Goal: Check status: Check status

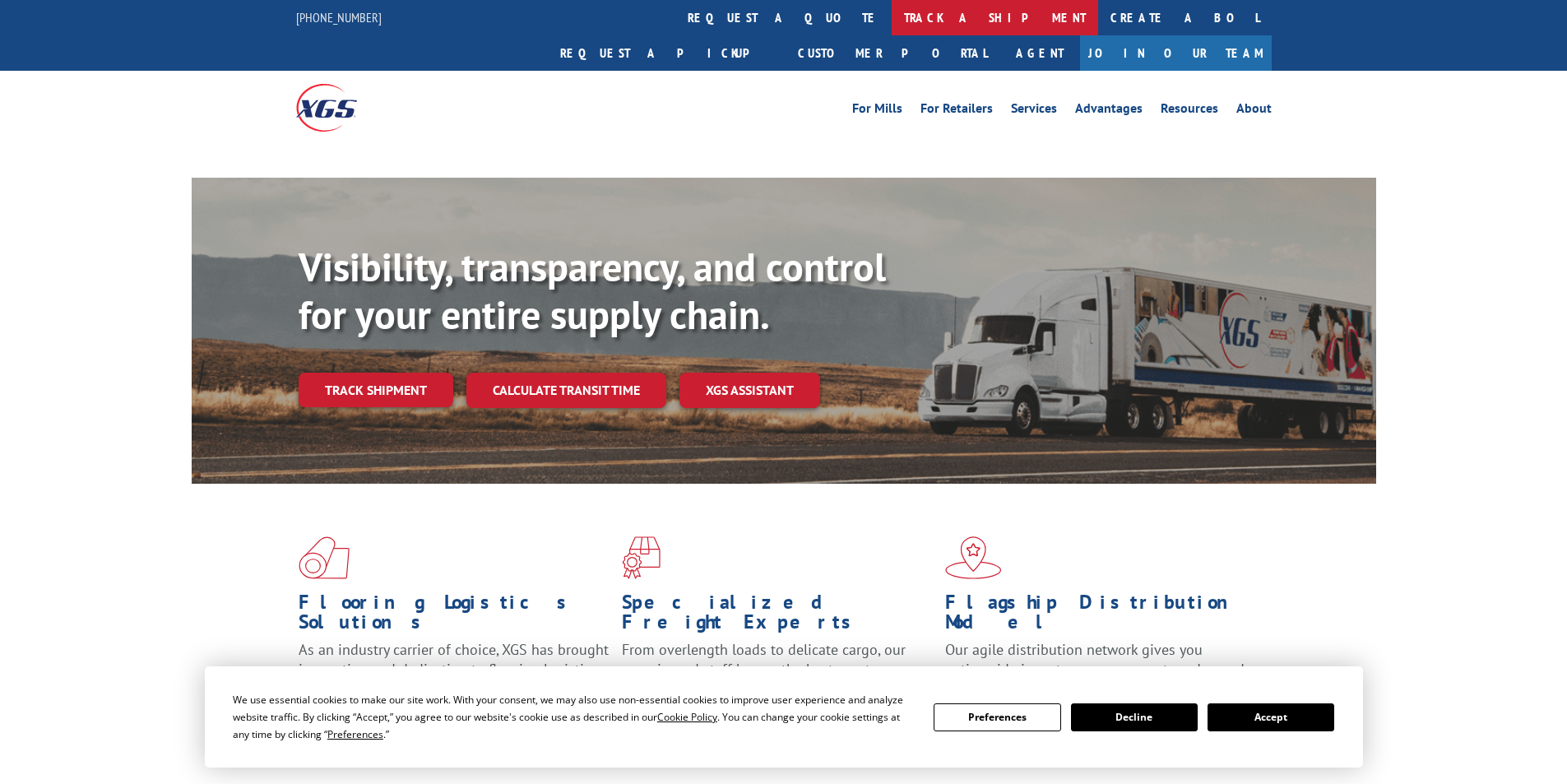
click at [892, 14] on link "track a shipment" at bounding box center [995, 18] width 207 height 36
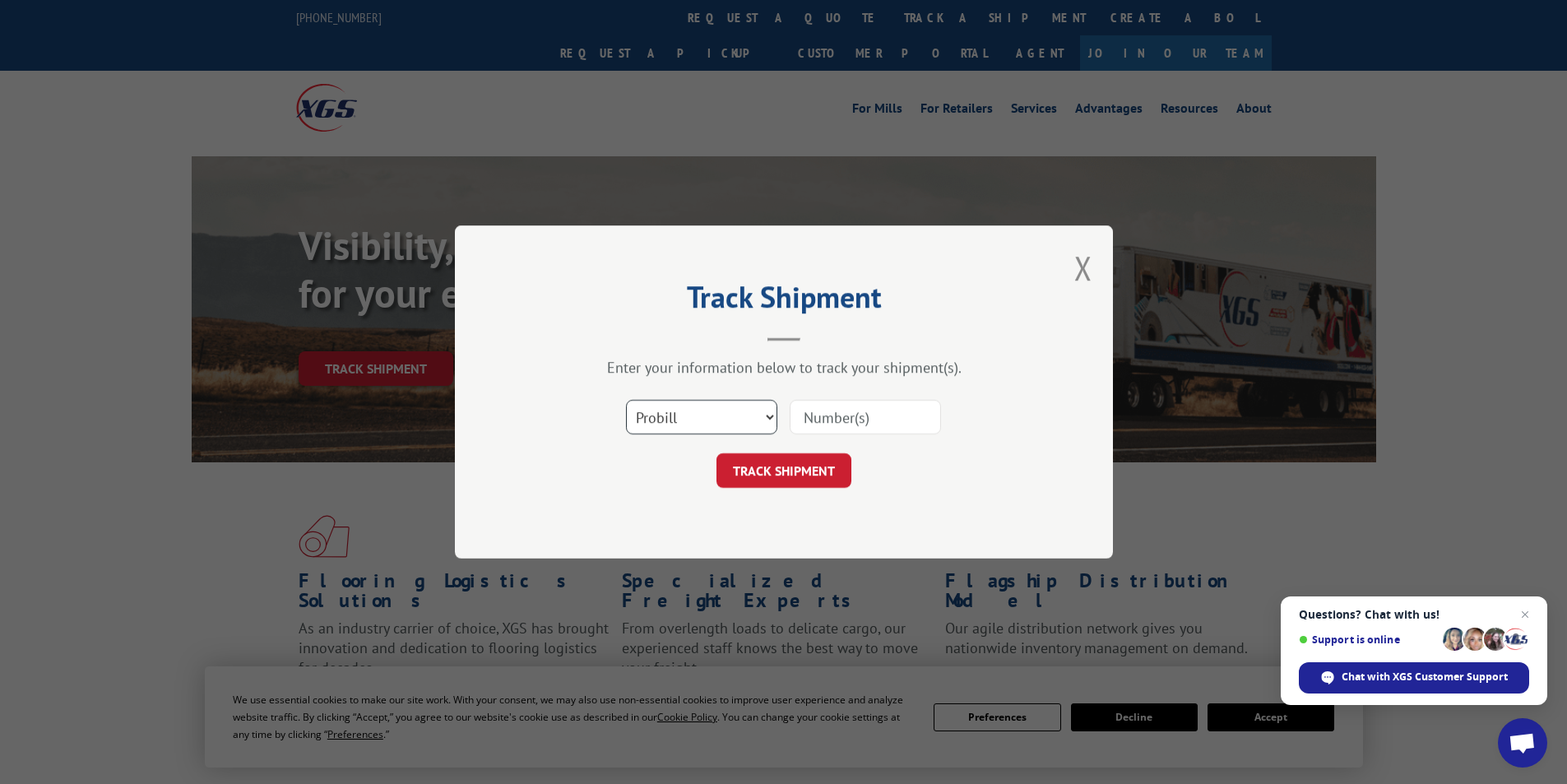
click at [756, 425] on select "Select category... Probill BOL PO" at bounding box center [702, 416] width 151 height 35
select select "bol"
click at [626, 400] on select "Select category... Probill BOL PO" at bounding box center [702, 416] width 151 height 35
click at [850, 403] on input at bounding box center [865, 416] width 151 height 35
paste input "17691559)"
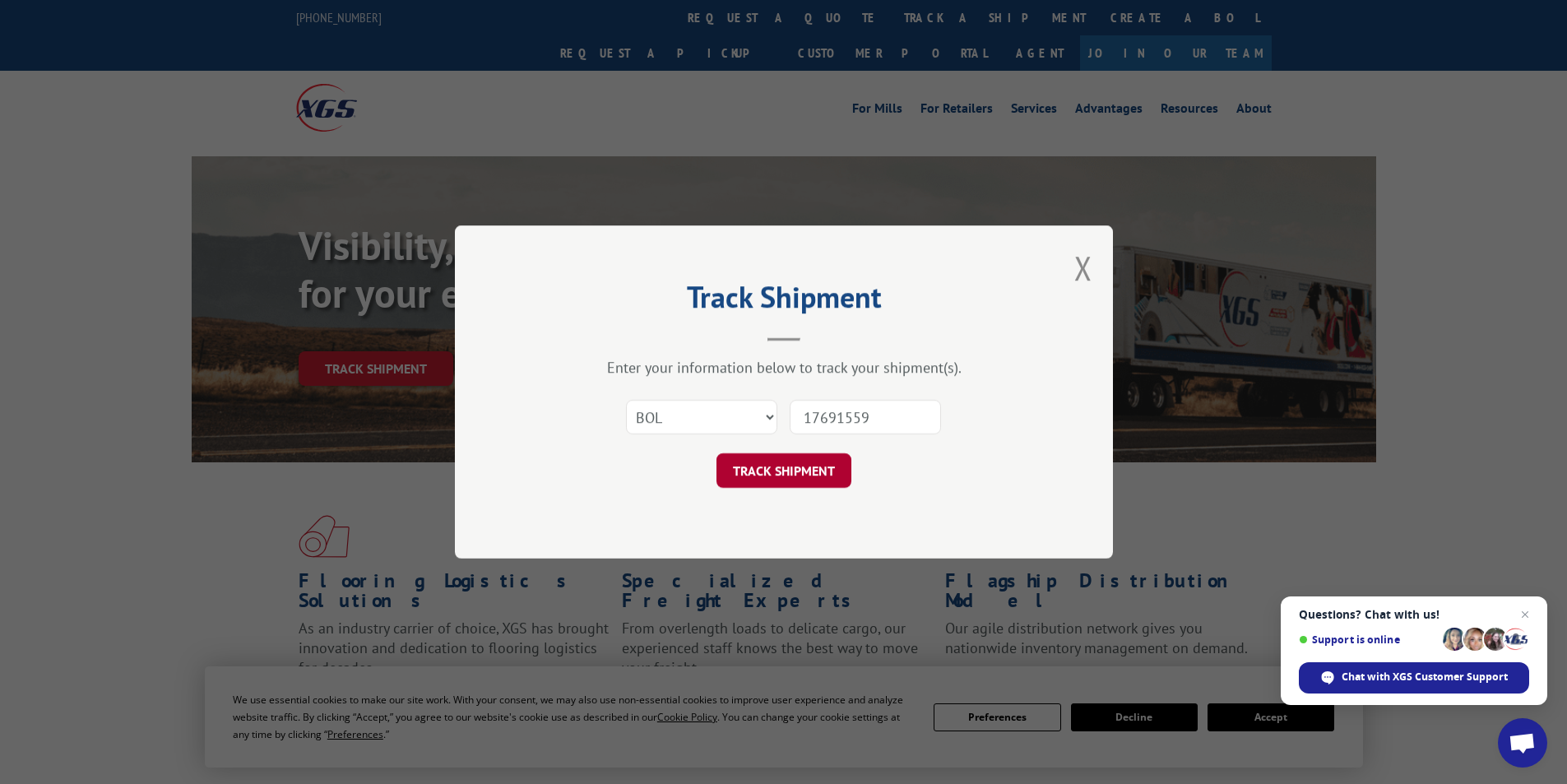
type input "17691559"
click at [815, 474] on button "TRACK SHIPMENT" at bounding box center [784, 470] width 135 height 35
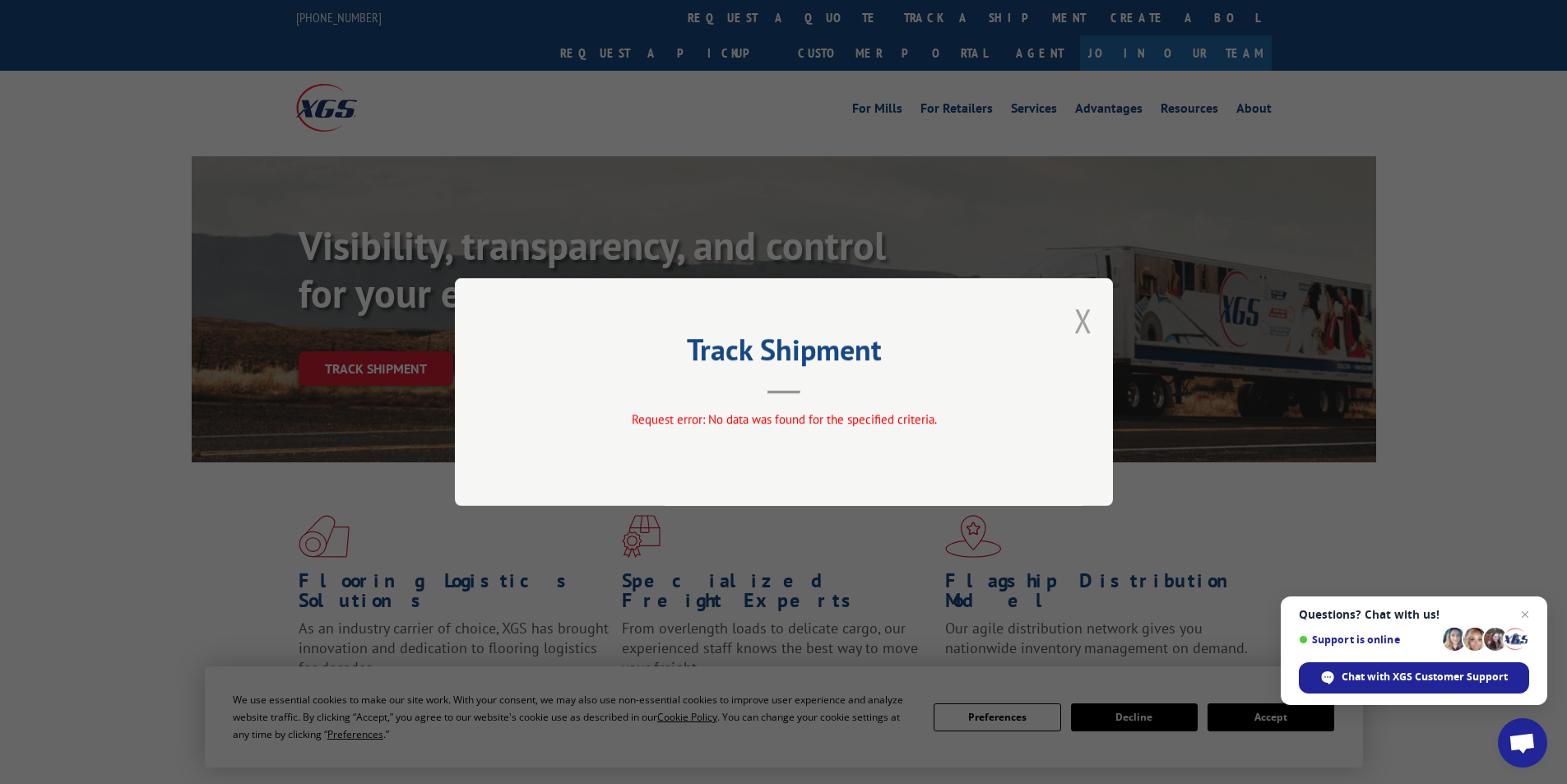
click at [1089, 327] on button "Close modal" at bounding box center [1084, 319] width 18 height 44
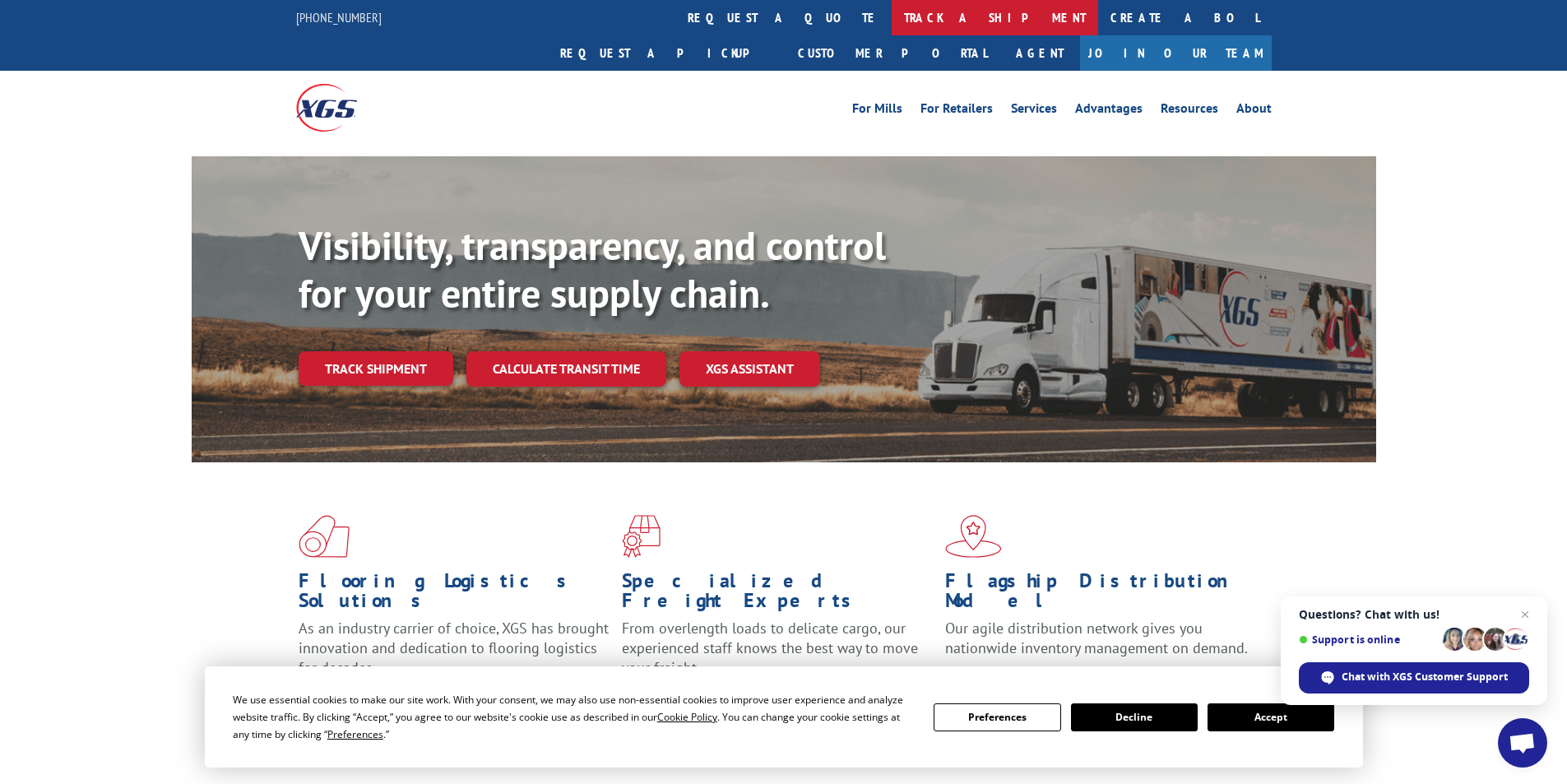
click at [892, 30] on link "track a shipment" at bounding box center [995, 18] width 207 height 36
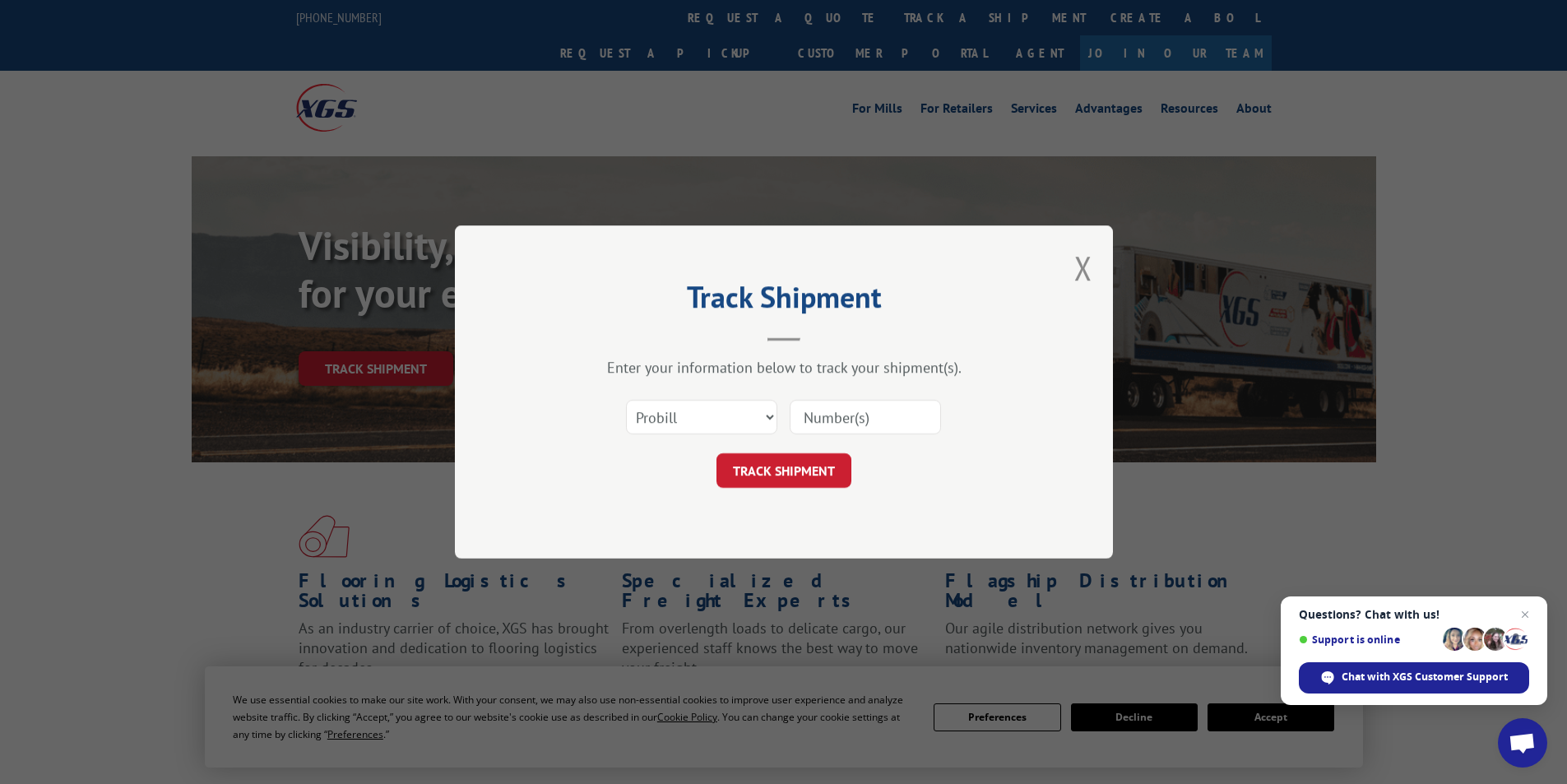
click at [843, 424] on input at bounding box center [865, 416] width 151 height 35
paste input "17691559)"
type input "17691559"
click at [751, 473] on button "TRACK SHIPMENT" at bounding box center [784, 470] width 135 height 35
